Goal: Task Accomplishment & Management: Manage account settings

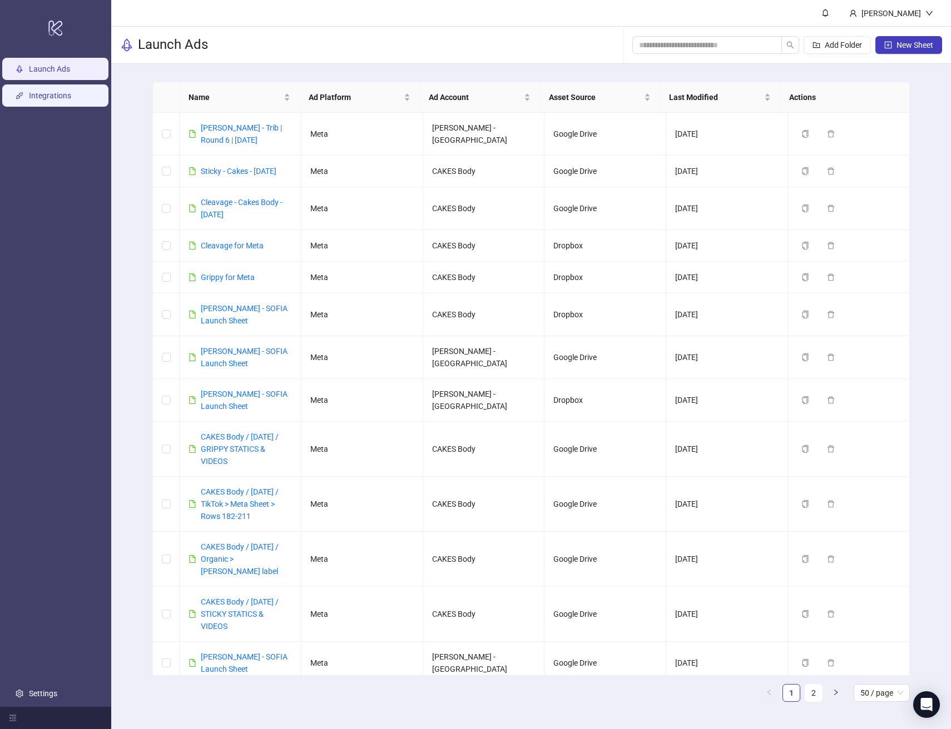
click at [71, 100] on link "Integrations" at bounding box center [50, 95] width 42 height 9
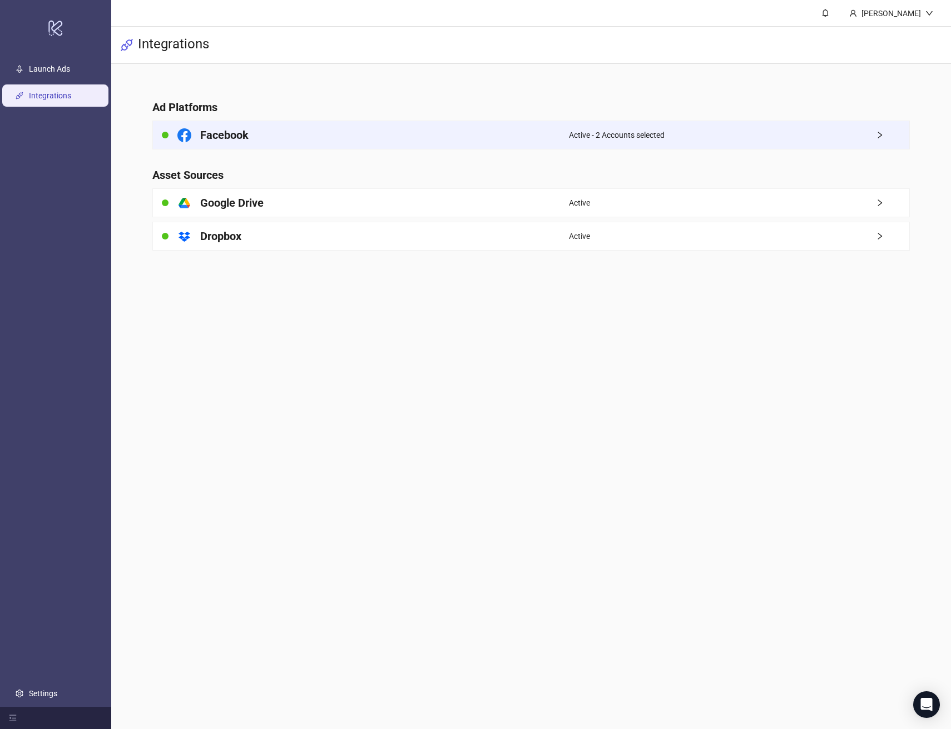
click at [784, 140] on div "Active - 2 Accounts selected" at bounding box center [739, 135] width 340 height 28
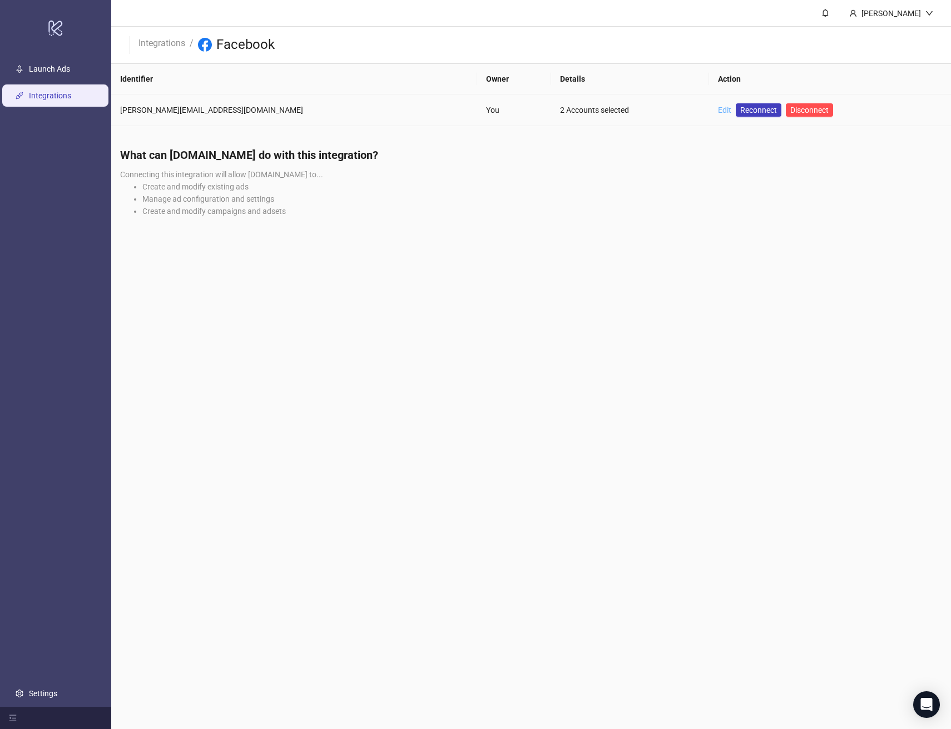
click at [718, 108] on link "Edit" at bounding box center [724, 110] width 13 height 9
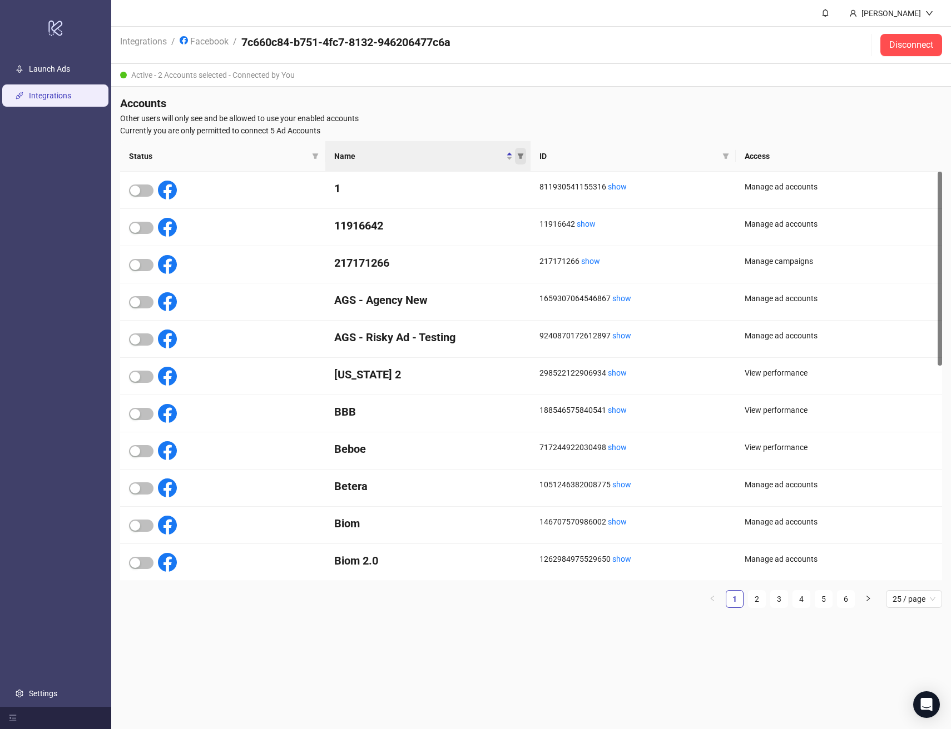
click at [519, 158] on icon "filter" at bounding box center [520, 156] width 7 height 7
click at [506, 173] on input "text" at bounding box center [480, 176] width 91 height 18
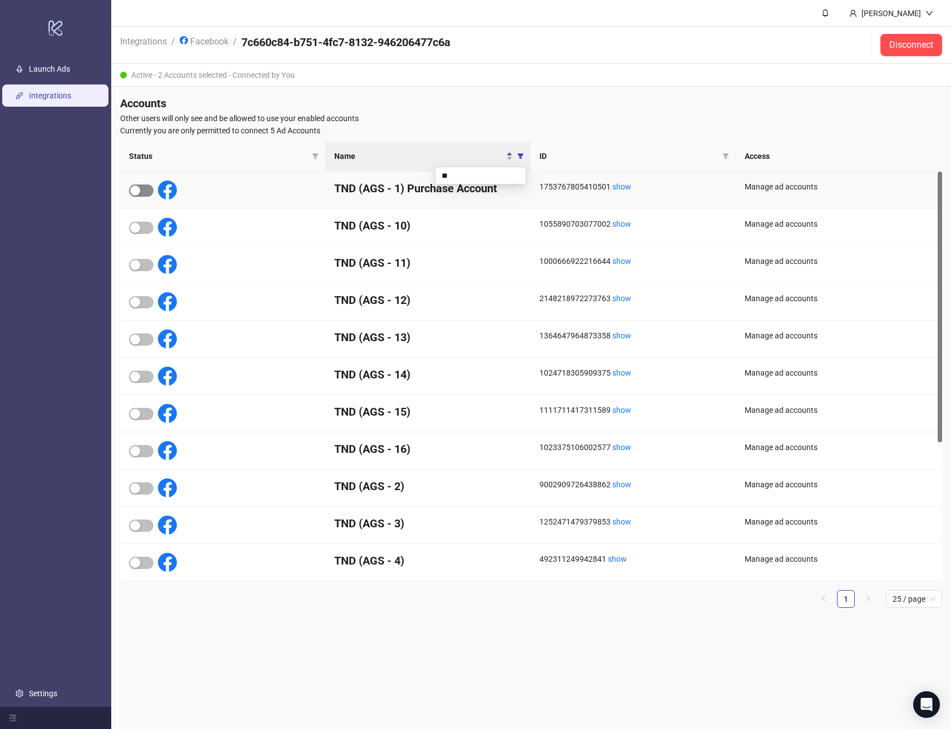
click at [148, 188] on span "button" at bounding box center [141, 191] width 24 height 12
click at [523, 158] on icon "filter" at bounding box center [520, 156] width 7 height 7
drag, startPoint x: 486, startPoint y: 178, endPoint x: 424, endPoint y: 176, distance: 62.9
click at [424, 176] on body "logo/logo-mobile Launch Ads Integrations Settings [PERSON_NAME] Integrations / …" at bounding box center [475, 364] width 951 height 729
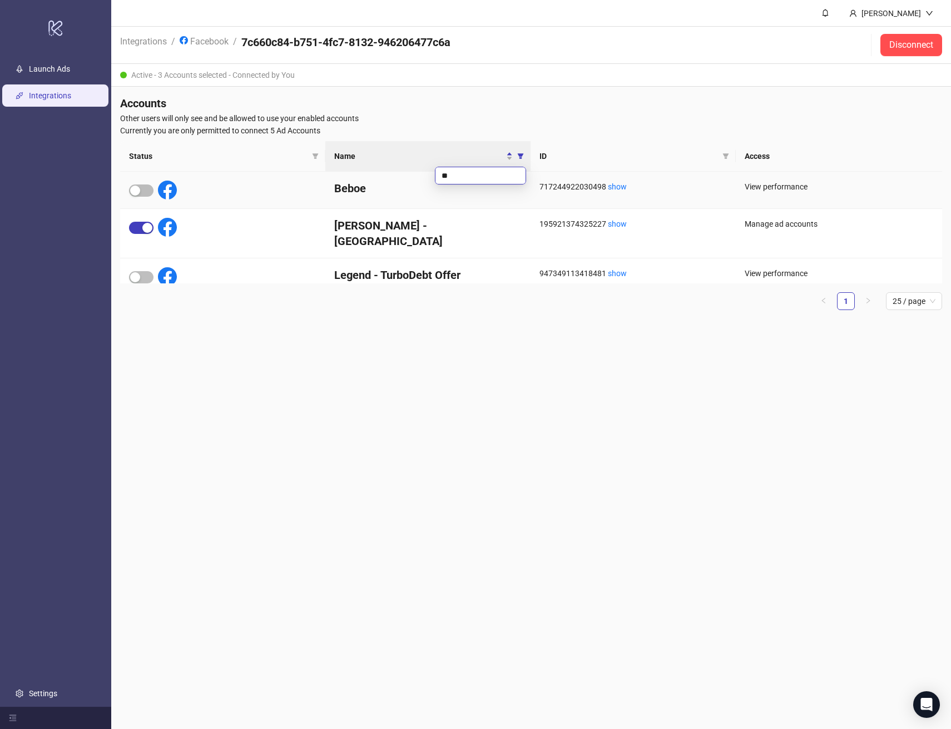
type input "***"
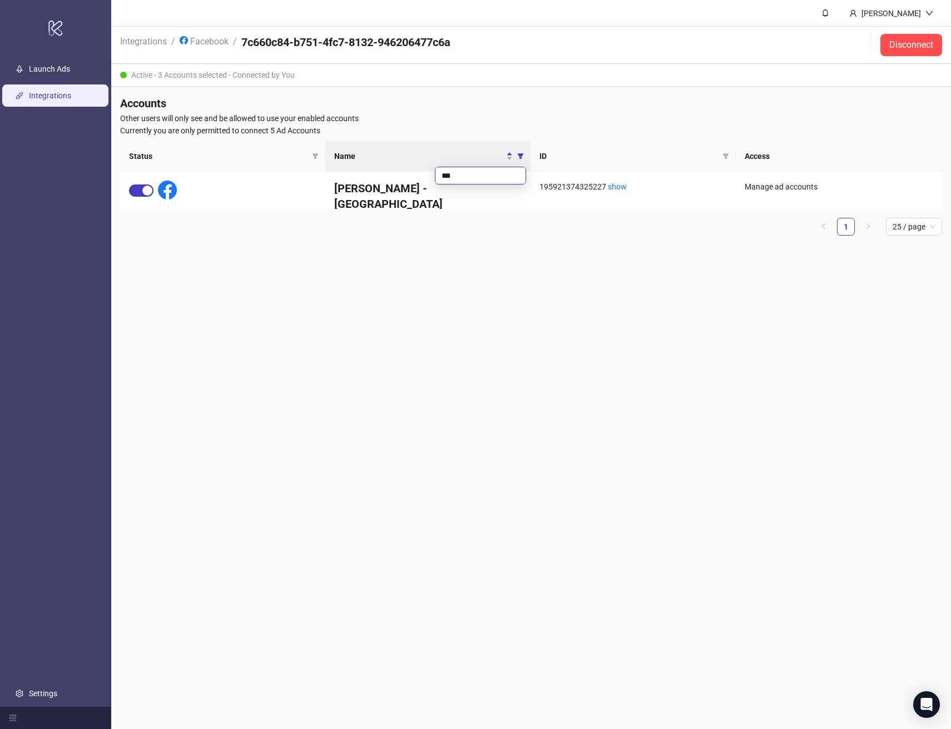
drag, startPoint x: 457, startPoint y: 169, endPoint x: 450, endPoint y: 178, distance: 11.1
click at [450, 178] on input "***" at bounding box center [480, 176] width 91 height 18
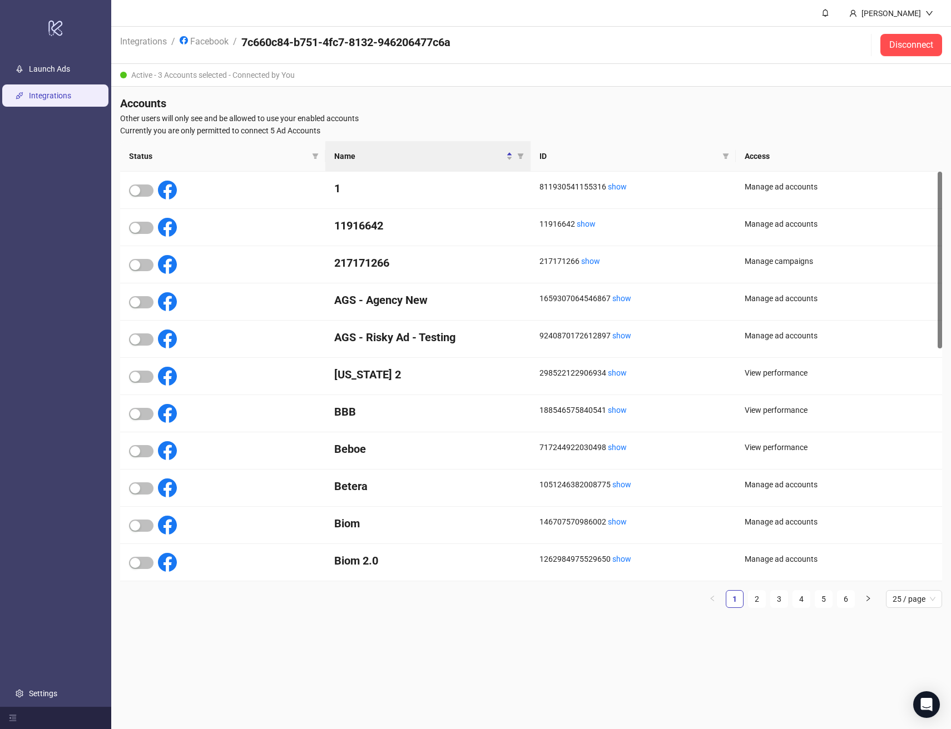
click at [589, 115] on span "Other users will only see and be allowed to use your enabled accounts" at bounding box center [531, 118] width 822 height 12
click at [318, 156] on icon "filter" at bounding box center [315, 156] width 7 height 7
click at [292, 190] on span "Inactive" at bounding box center [285, 194] width 36 height 12
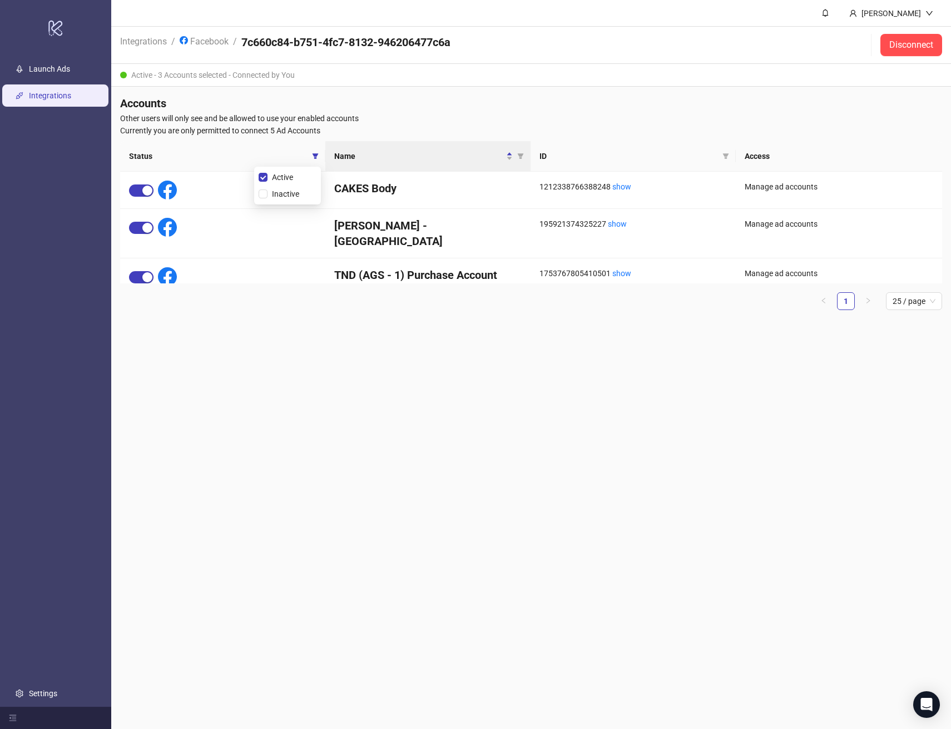
click at [316, 331] on main "[PERSON_NAME] Integrations / Facebook / 7c660c84-b751-4fc7-8132-946206477c6a Di…" at bounding box center [531, 364] width 840 height 729
click at [310, 153] on span at bounding box center [315, 156] width 11 height 17
click at [292, 196] on span "Inactive" at bounding box center [285, 194] width 36 height 12
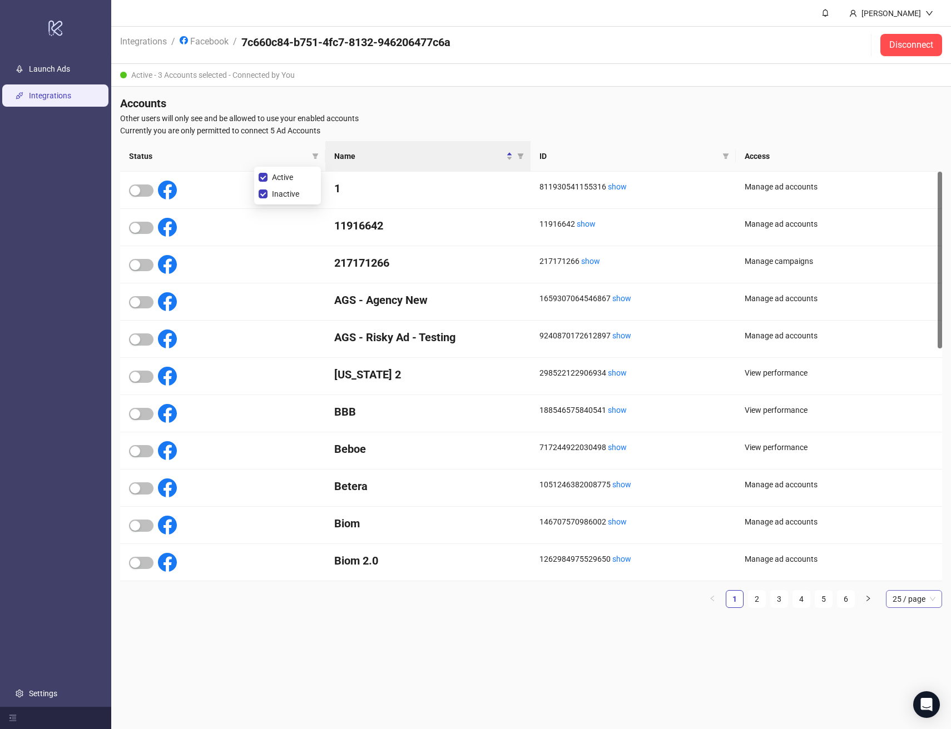
click at [905, 597] on span "25 / page" at bounding box center [913, 599] width 43 height 17
click at [905, 692] on div "100 / page" at bounding box center [914, 693] width 39 height 12
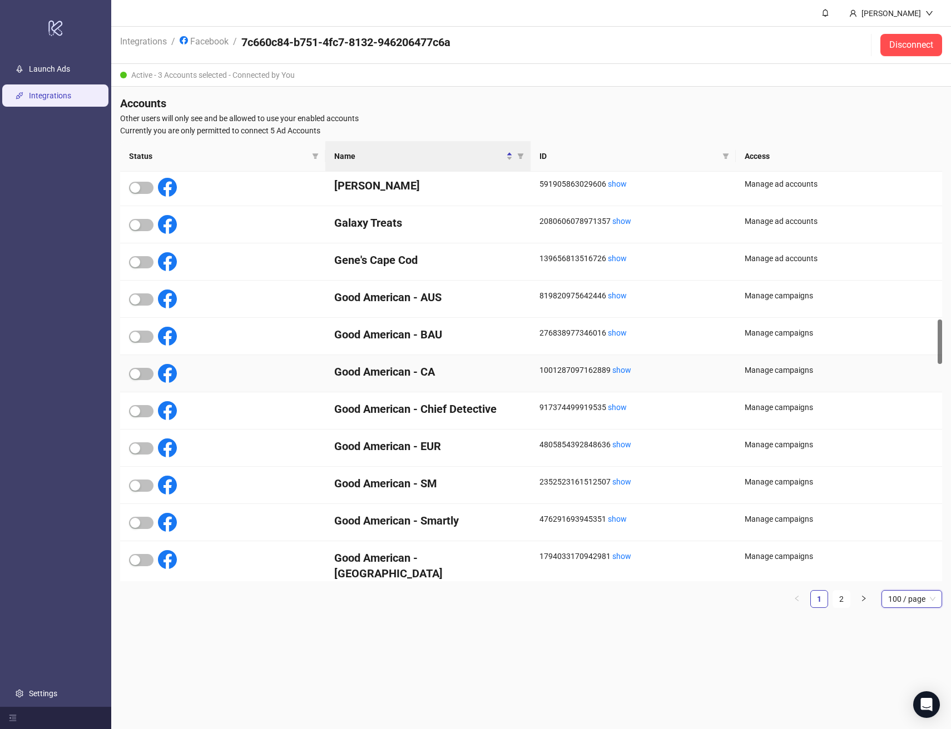
scroll to position [1368, 0]
click at [141, 486] on span "button" at bounding box center [141, 486] width 24 height 12
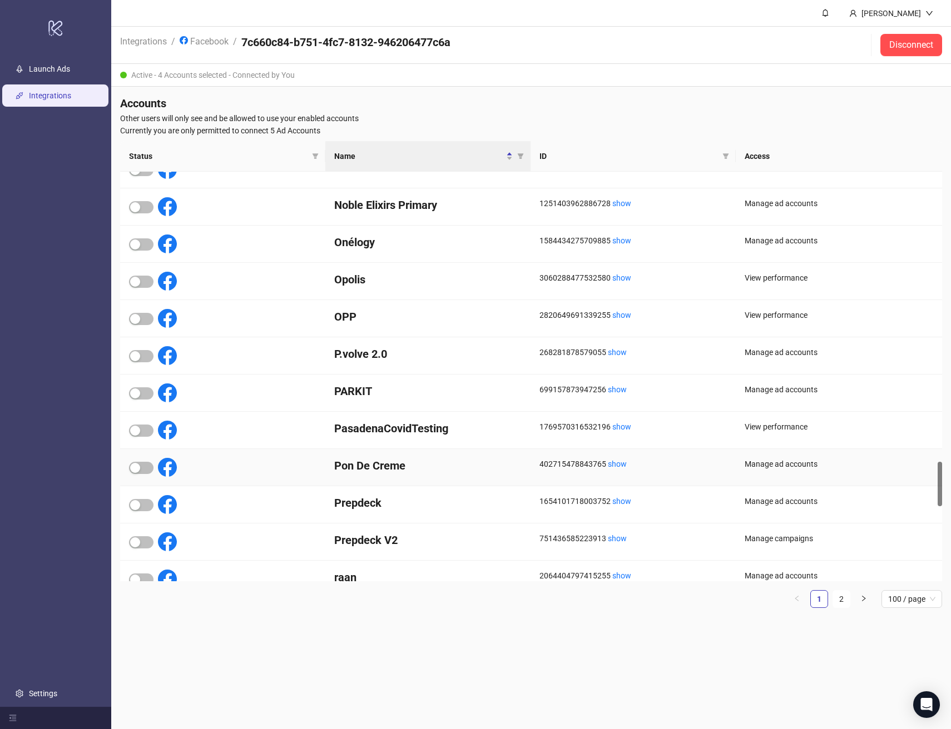
scroll to position [2692, 0]
